Goal: Task Accomplishment & Management: Complete application form

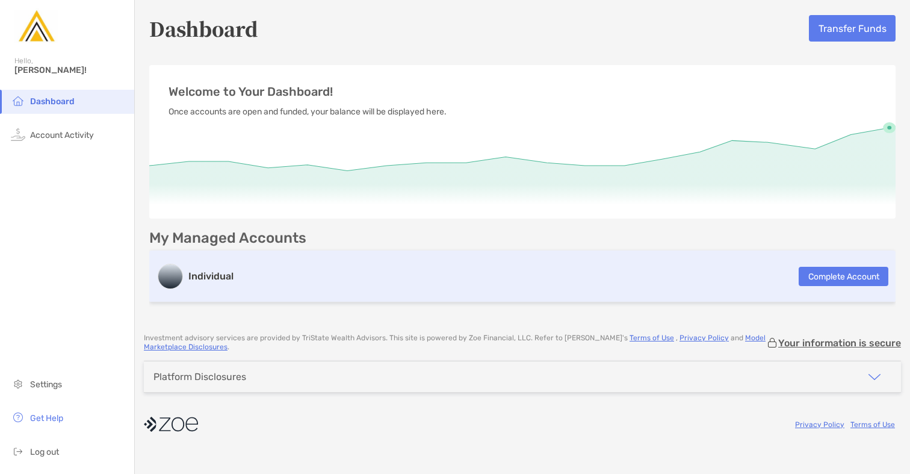
click at [834, 277] on button "Complete Account" at bounding box center [844, 276] width 90 height 19
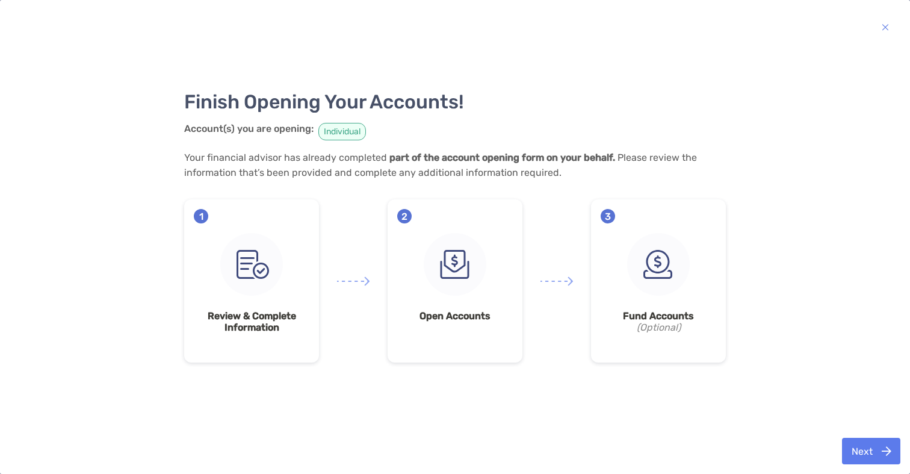
click at [275, 290] on img at bounding box center [251, 264] width 63 height 63
click at [870, 454] on button "Next" at bounding box center [871, 451] width 58 height 26
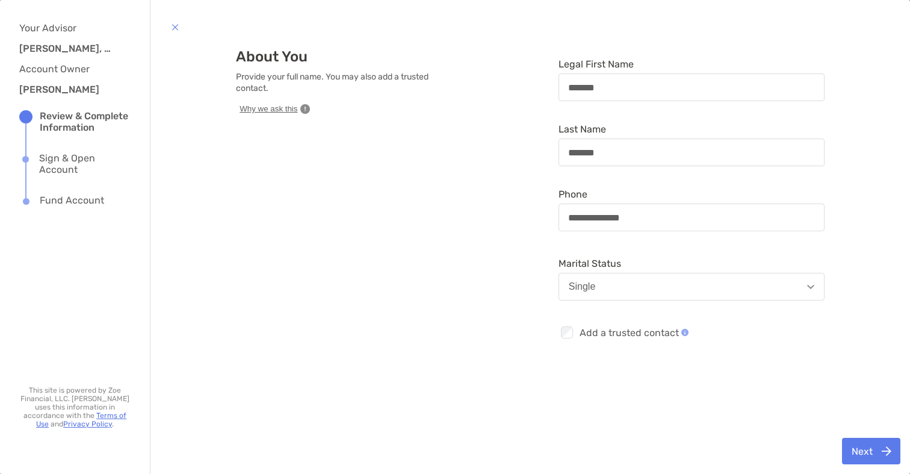
click at [866, 452] on button "Next" at bounding box center [871, 451] width 58 height 26
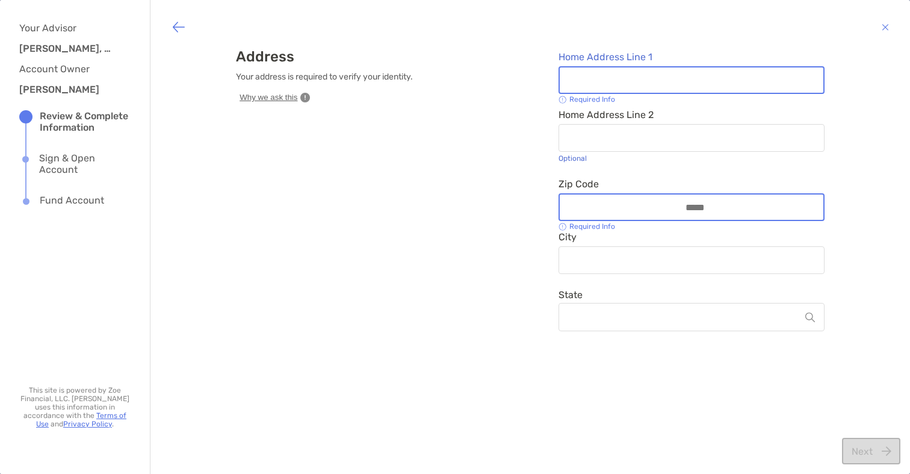
click at [597, 82] on input "Home Address Line 1" at bounding box center [692, 80] width 264 height 10
type input "**********"
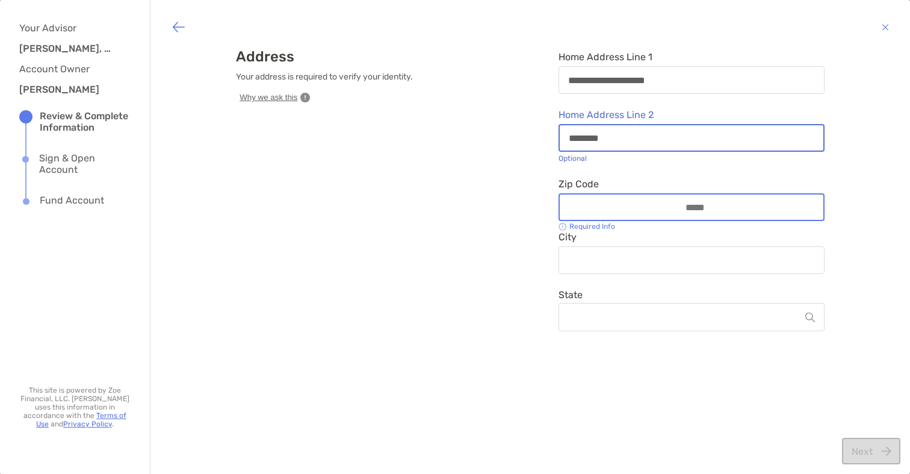
type input "********"
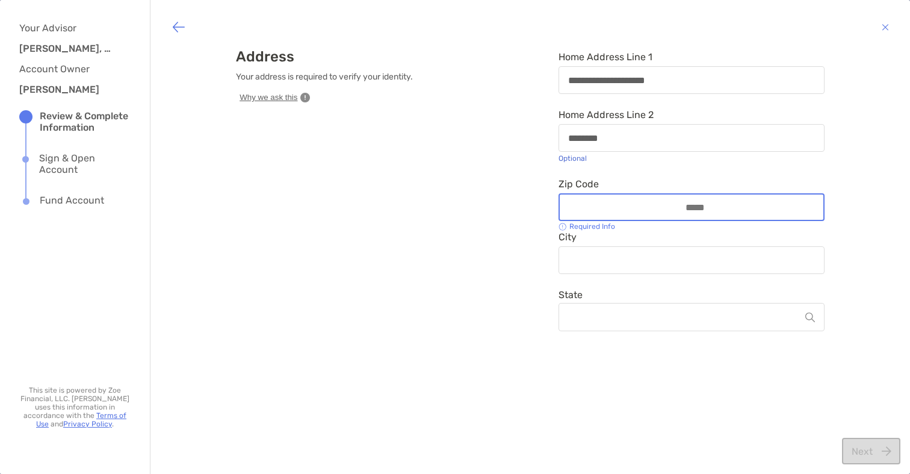
click at [581, 206] on div at bounding box center [692, 207] width 266 height 28
click at [643, 206] on input "Zip Code" at bounding box center [691, 207] width 96 height 10
type input "*****"
type input "*******"
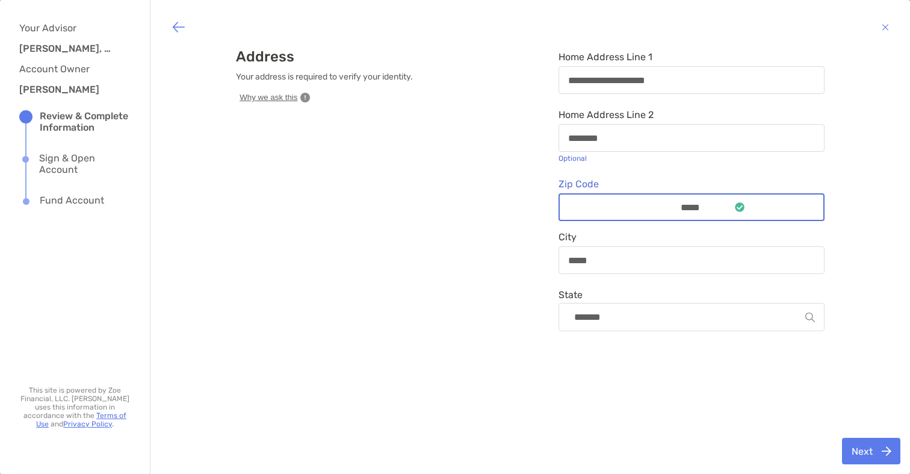
type input "*****"
click at [874, 453] on button "Next" at bounding box center [871, 451] width 58 height 26
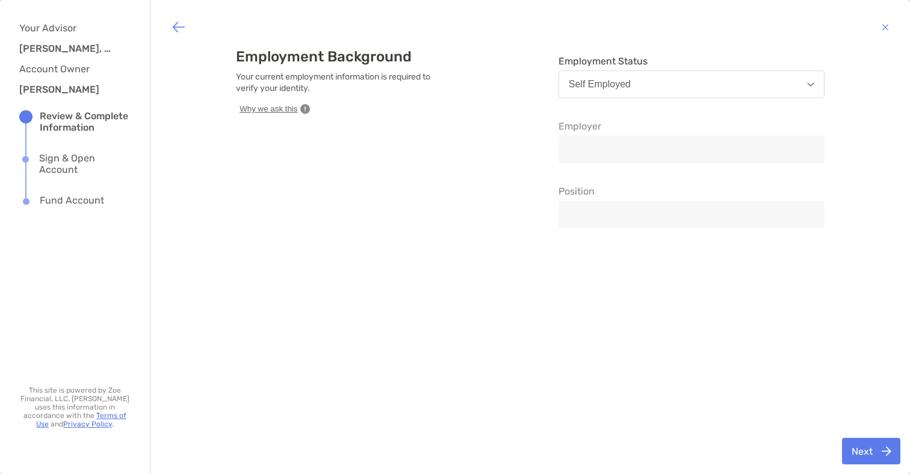
click at [640, 84] on button "Self Employed" at bounding box center [692, 84] width 266 height 28
click at [653, 325] on div "Employment Background Your current employment information is required to verify…" at bounding box center [531, 236] width 736 height 389
click at [865, 450] on button "Next" at bounding box center [871, 451] width 58 height 26
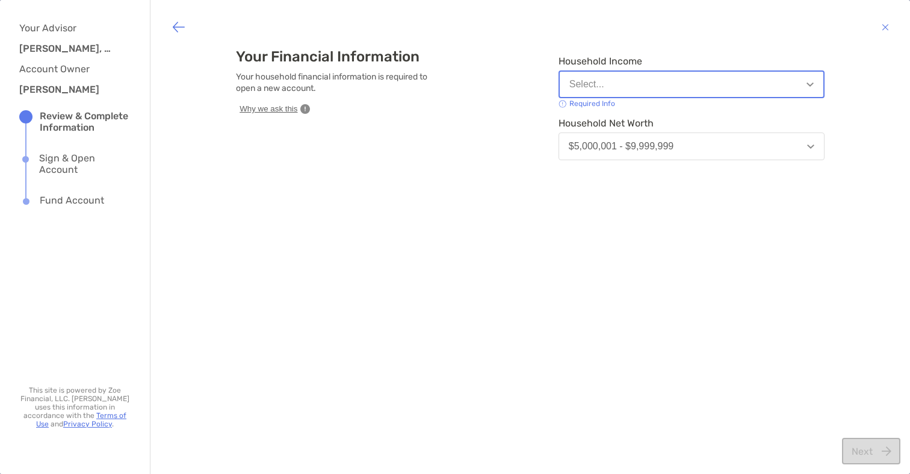
click at [741, 87] on button "Select..." at bounding box center [692, 84] width 266 height 28
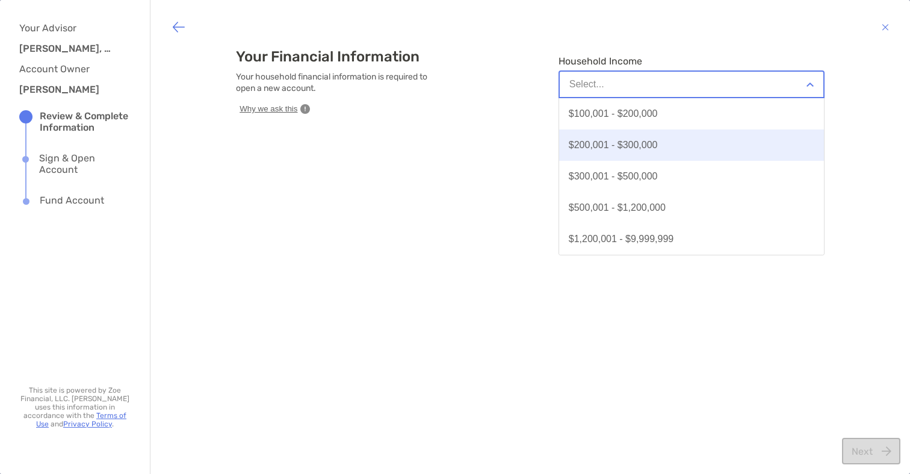
scroll to position [94, 0]
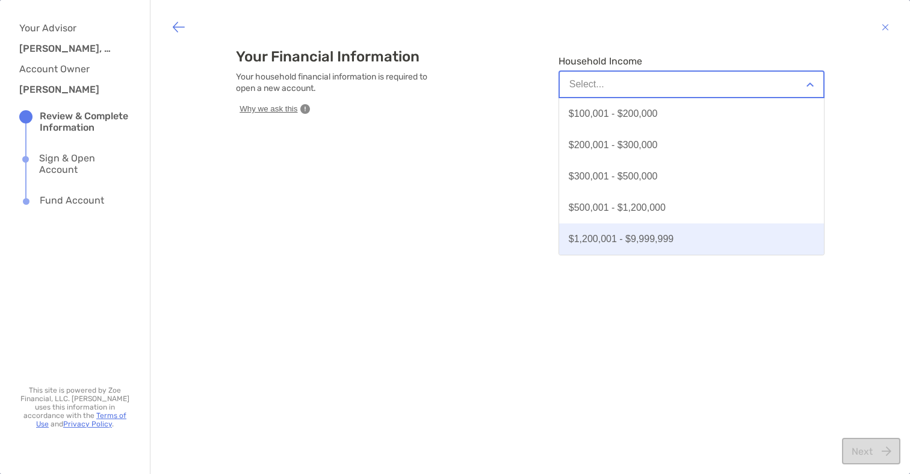
click at [731, 243] on button "$1,200,001 - $9,999,999" at bounding box center [691, 238] width 265 height 31
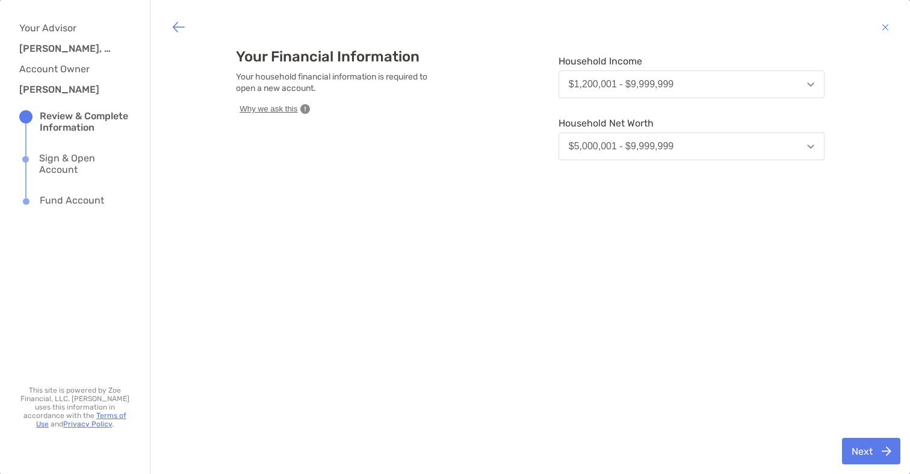
click at [717, 140] on button "$5,000,001 - $9,999,999" at bounding box center [692, 146] width 266 height 28
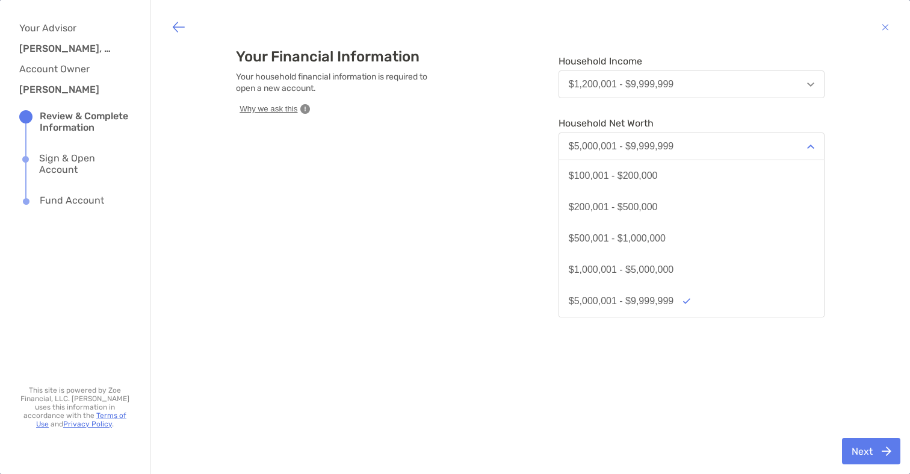
scroll to position [63, 0]
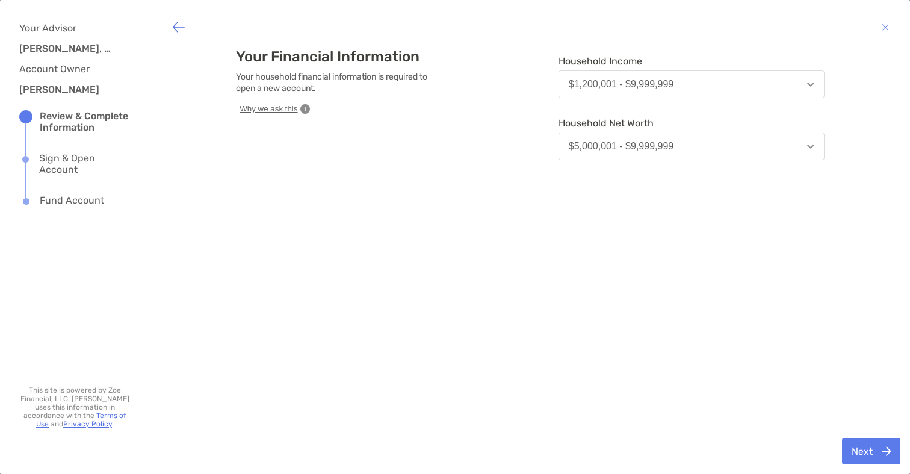
click at [763, 394] on div "Your Financial Information Your household financial information is required to …" at bounding box center [531, 236] width 736 height 389
click at [869, 451] on button "Next" at bounding box center [871, 451] width 58 height 26
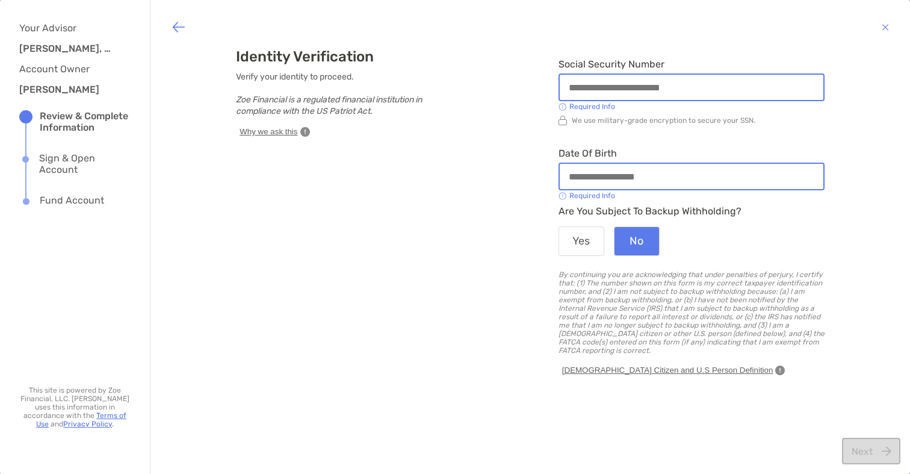
click at [575, 91] on input "Social Security Number" at bounding box center [692, 87] width 264 height 10
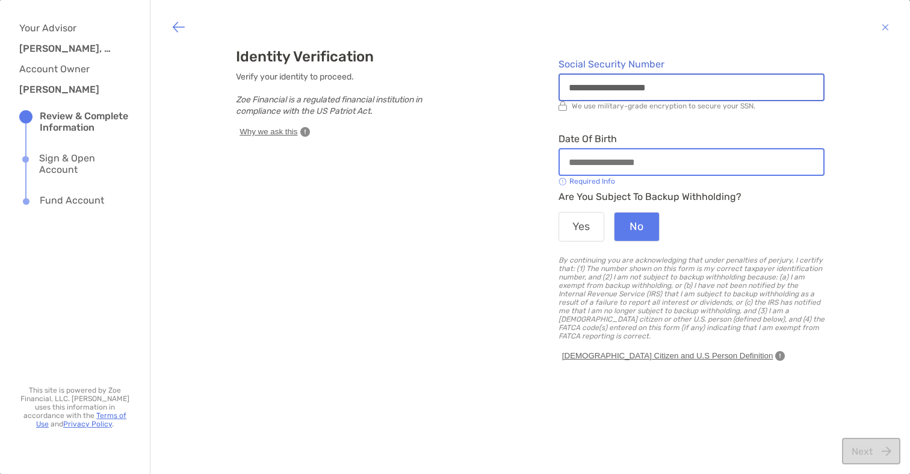
type input "**********"
click at [575, 159] on input "Date of Birth" at bounding box center [692, 162] width 264 height 10
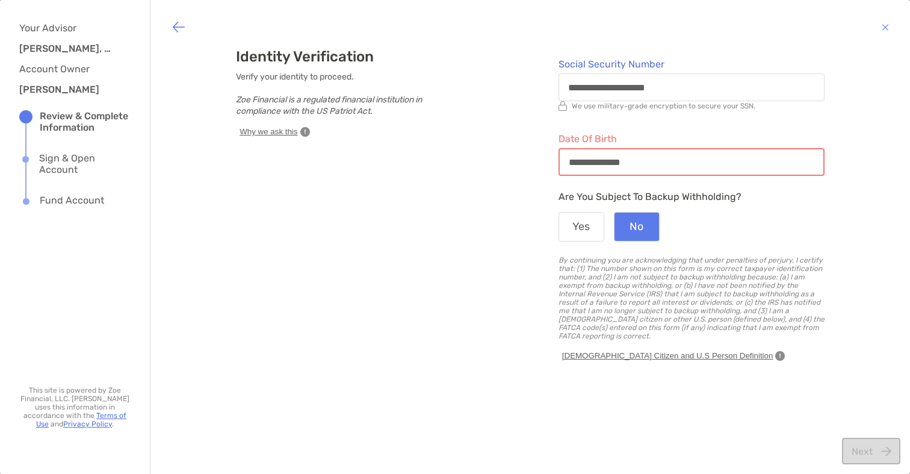
type input "**********"
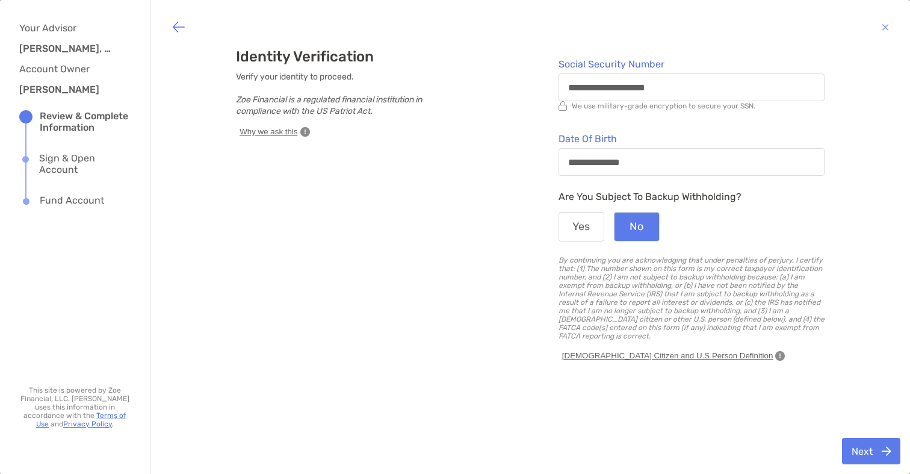
click at [864, 453] on button "Next" at bounding box center [871, 451] width 58 height 26
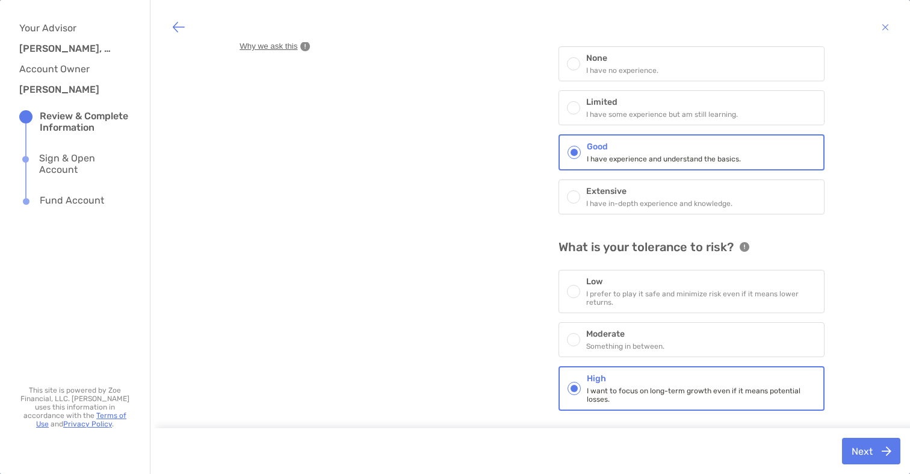
click at [869, 448] on button "Next" at bounding box center [871, 451] width 58 height 26
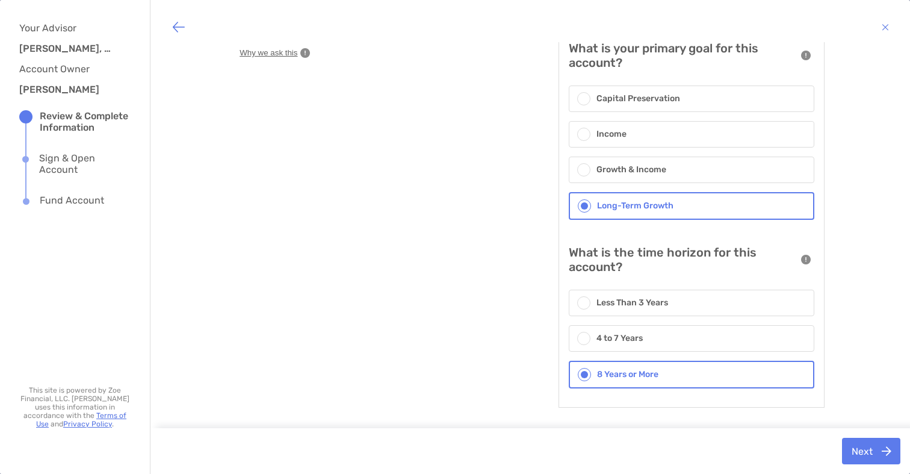
click at [866, 451] on button "Next" at bounding box center [871, 451] width 58 height 26
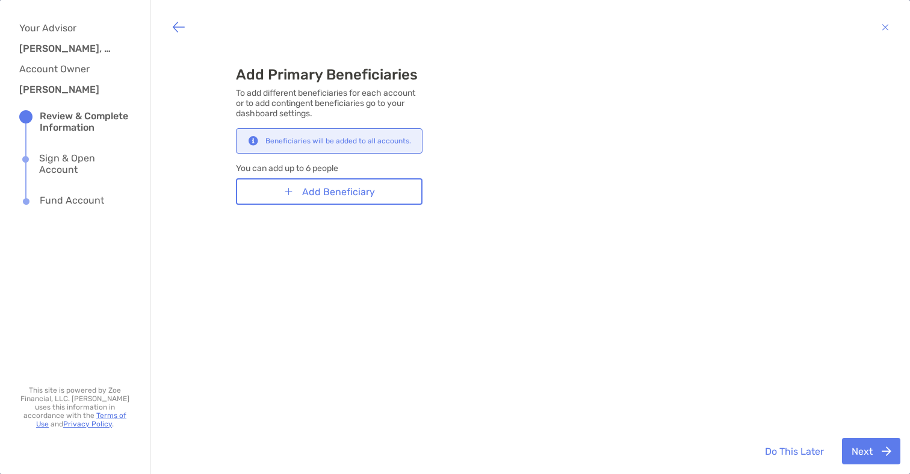
scroll to position [0, 0]
click at [792, 448] on button "Do This Later" at bounding box center [794, 451] width 78 height 26
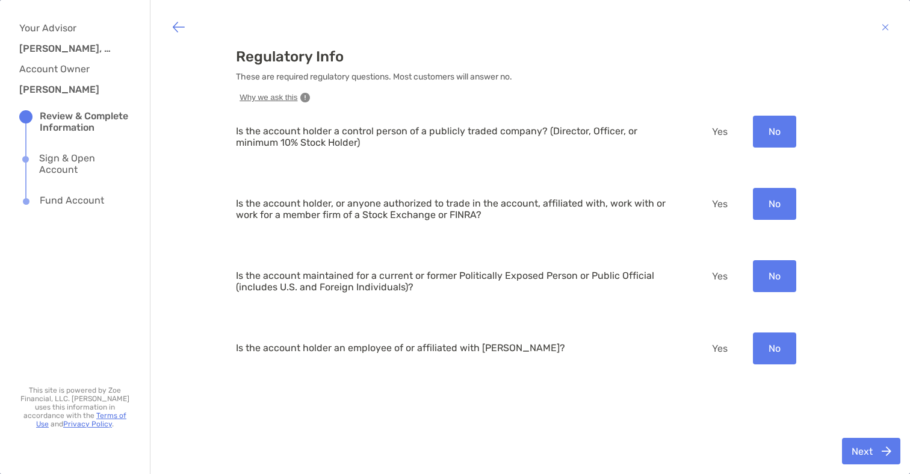
click at [867, 454] on button "Next" at bounding box center [871, 451] width 58 height 26
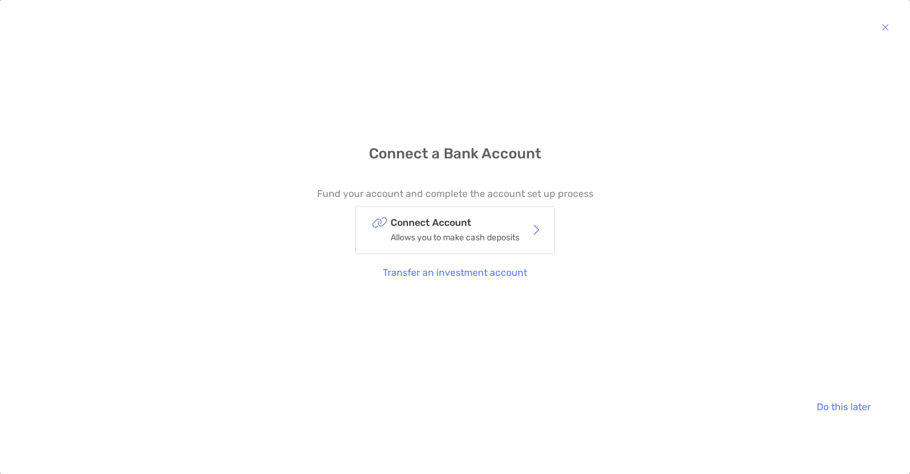
click at [510, 234] on p "Allows you to make cash deposits" at bounding box center [455, 237] width 129 height 15
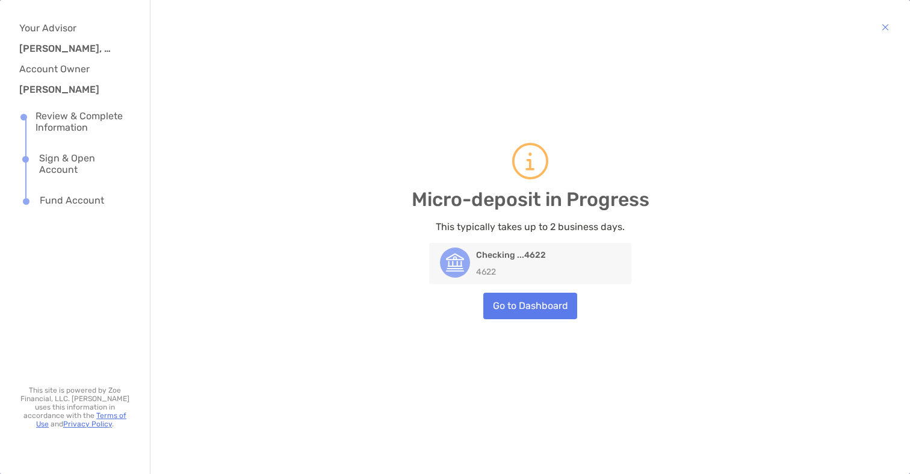
click at [537, 312] on link "Go to Dashboard" at bounding box center [530, 306] width 94 height 26
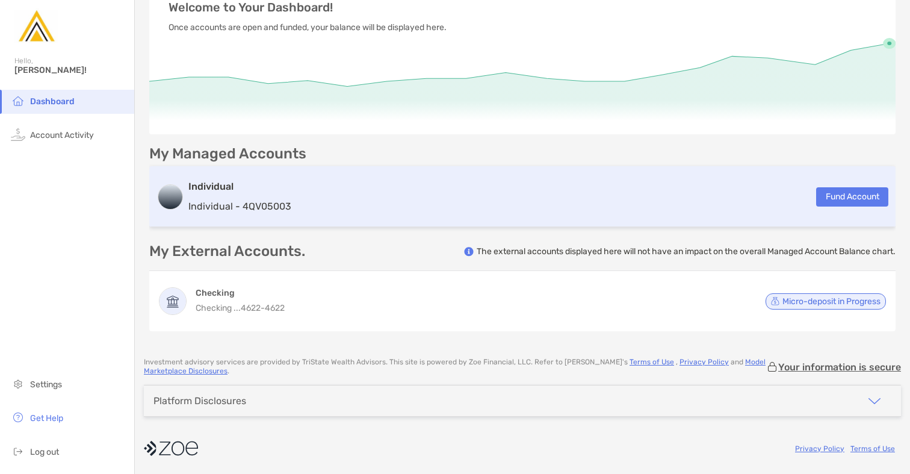
scroll to position [148, 0]
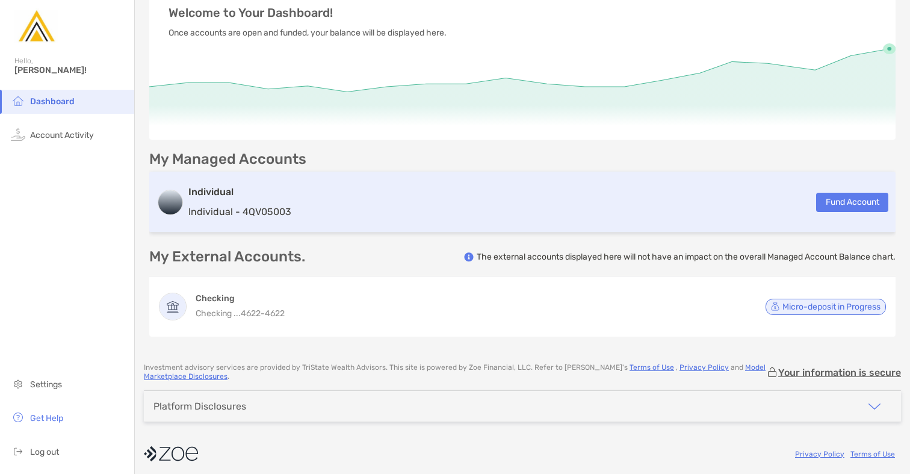
click at [833, 205] on button "Fund Account" at bounding box center [852, 202] width 72 height 19
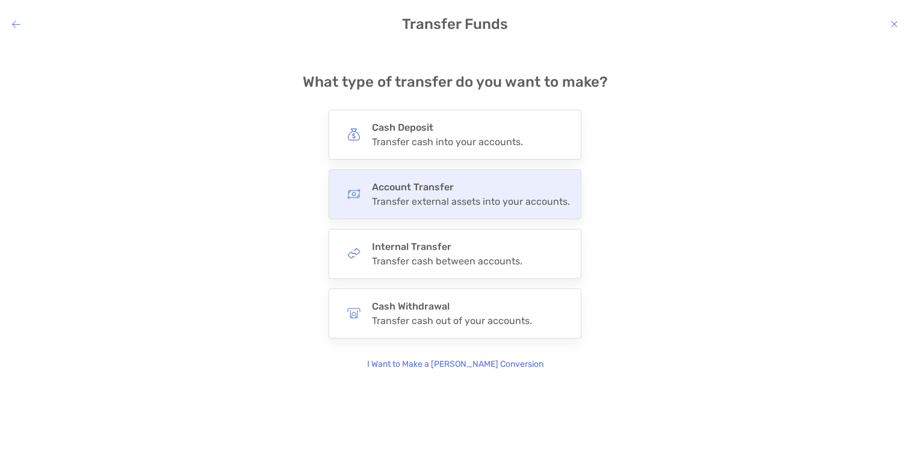
click at [477, 194] on div "Account Transfer Transfer external assets into your accounts." at bounding box center [471, 194] width 198 height 26
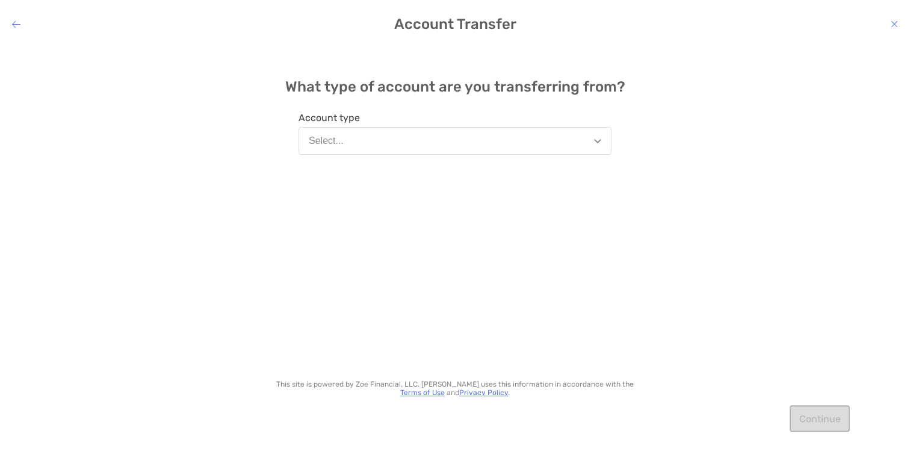
click at [563, 140] on button "Select..." at bounding box center [455, 141] width 313 height 28
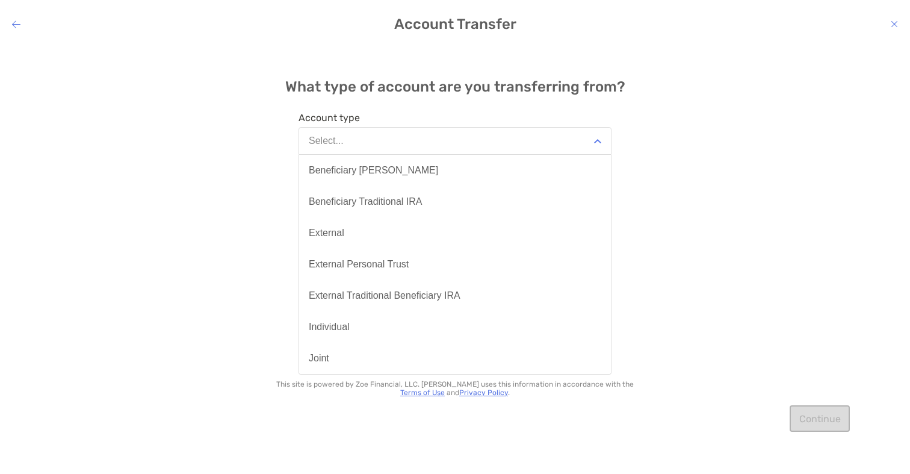
click at [736, 145] on div "What type of account are you transferring from? Account type Select... Benefici…" at bounding box center [455, 250] width 910 height 411
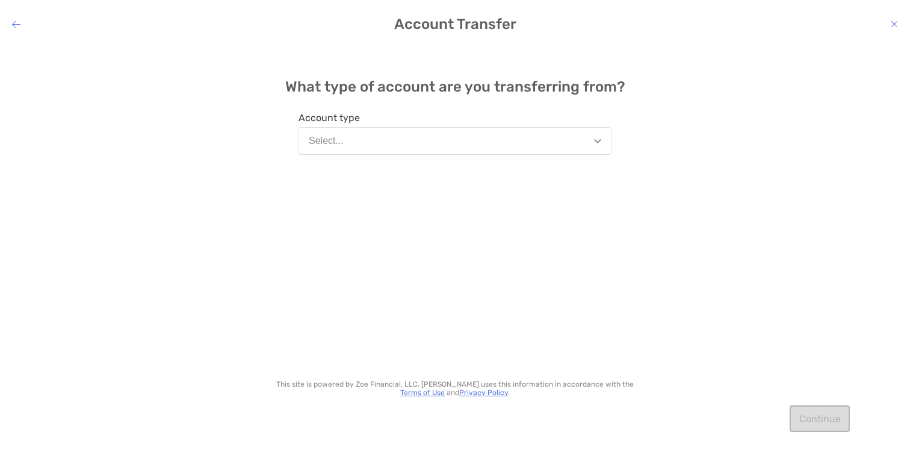
click at [559, 141] on button "Select..." at bounding box center [455, 141] width 313 height 28
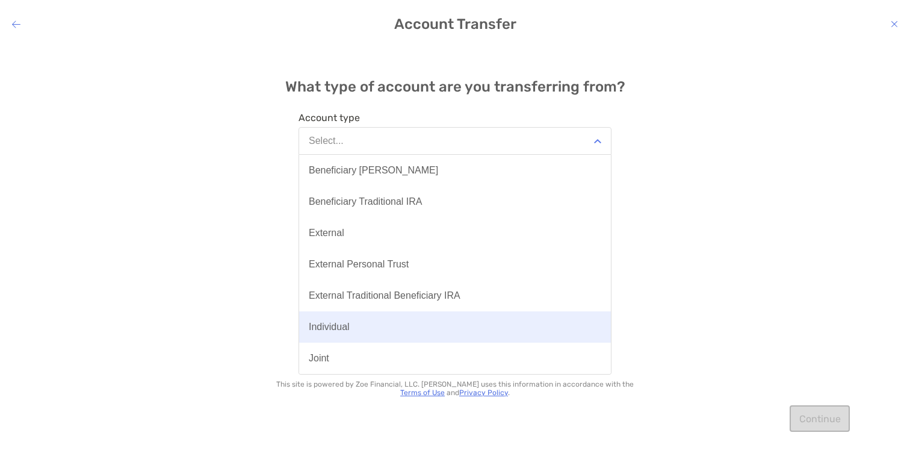
click at [386, 323] on button "Individual" at bounding box center [455, 326] width 312 height 31
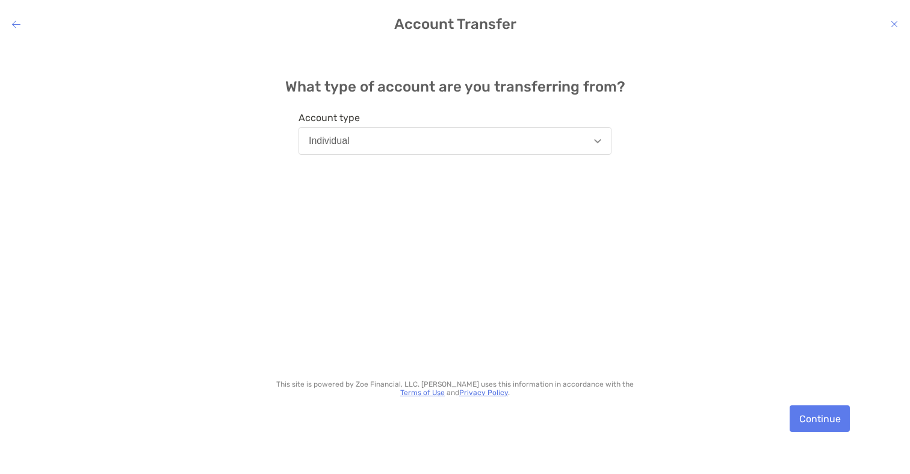
click at [818, 418] on button "Continue" at bounding box center [820, 418] width 60 height 26
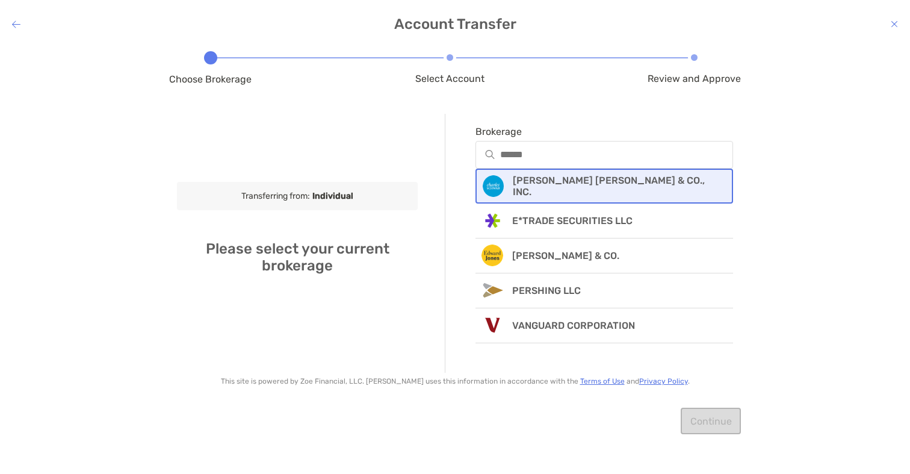
click at [601, 182] on p "[PERSON_NAME] [PERSON_NAME] & CO., INC." at bounding box center [615, 186] width 204 height 23
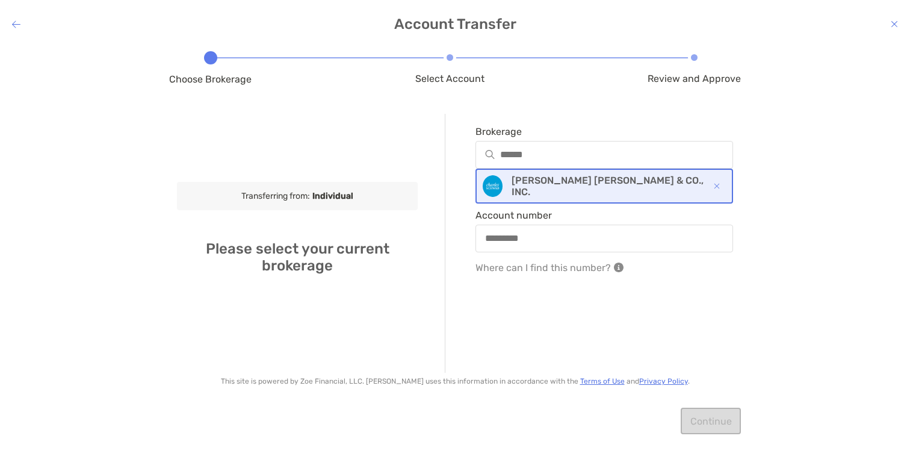
click at [601, 182] on p "[PERSON_NAME] [PERSON_NAME] & CO., INC." at bounding box center [608, 186] width 193 height 23
click at [614, 157] on input "Brokerage" at bounding box center [616, 154] width 231 height 10
click at [610, 158] on input "Brokerage" at bounding box center [616, 154] width 231 height 10
click at [713, 186] on div "[PERSON_NAME] [PERSON_NAME] & CO., INC." at bounding box center [604, 186] width 258 height 35
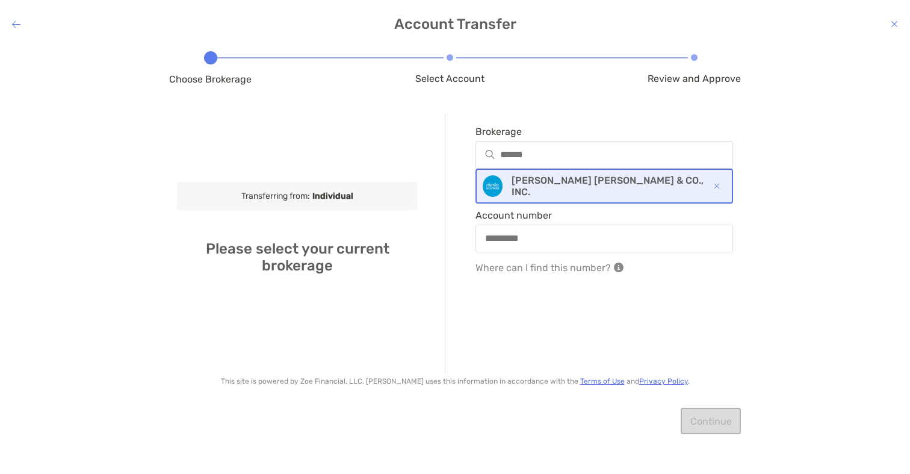
click at [722, 190] on div "[PERSON_NAME] [PERSON_NAME] & CO., INC." at bounding box center [604, 186] width 258 height 35
click at [716, 186] on img "modal" at bounding box center [717, 186] width 6 height 6
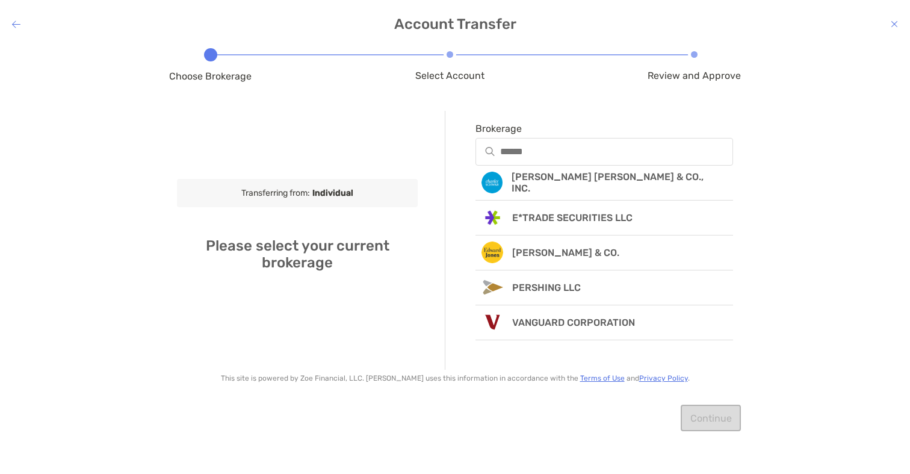
scroll to position [3, 0]
click at [584, 145] on div "modal" at bounding box center [604, 152] width 258 height 28
click at [584, 146] on input "Brokerage" at bounding box center [616, 151] width 232 height 10
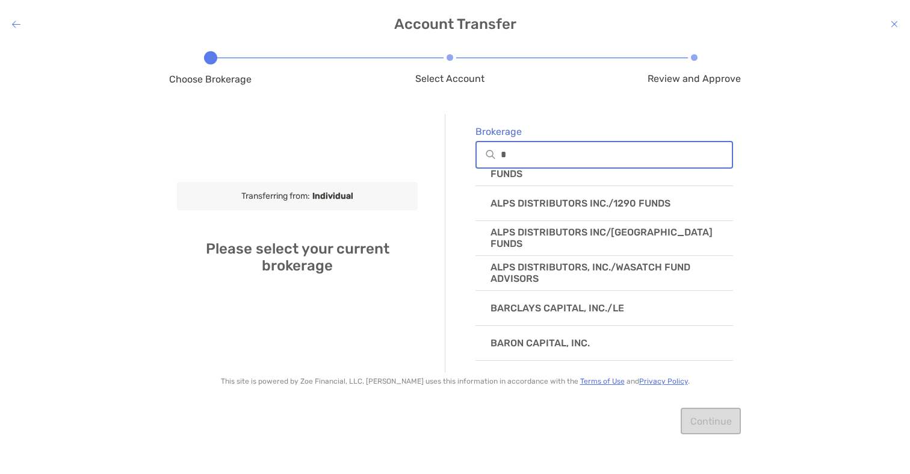
scroll to position [596, 0]
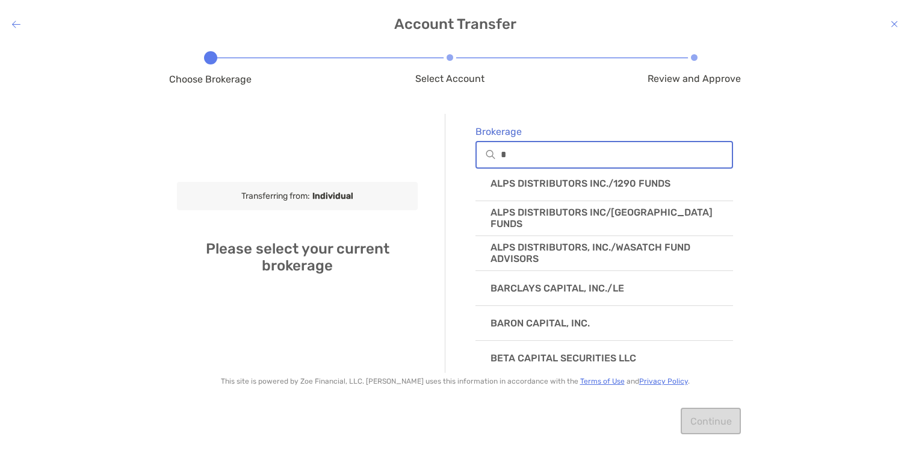
type input "*"
click at [893, 22] on icon "modal" at bounding box center [894, 24] width 7 height 10
